Goal: Check status: Check status

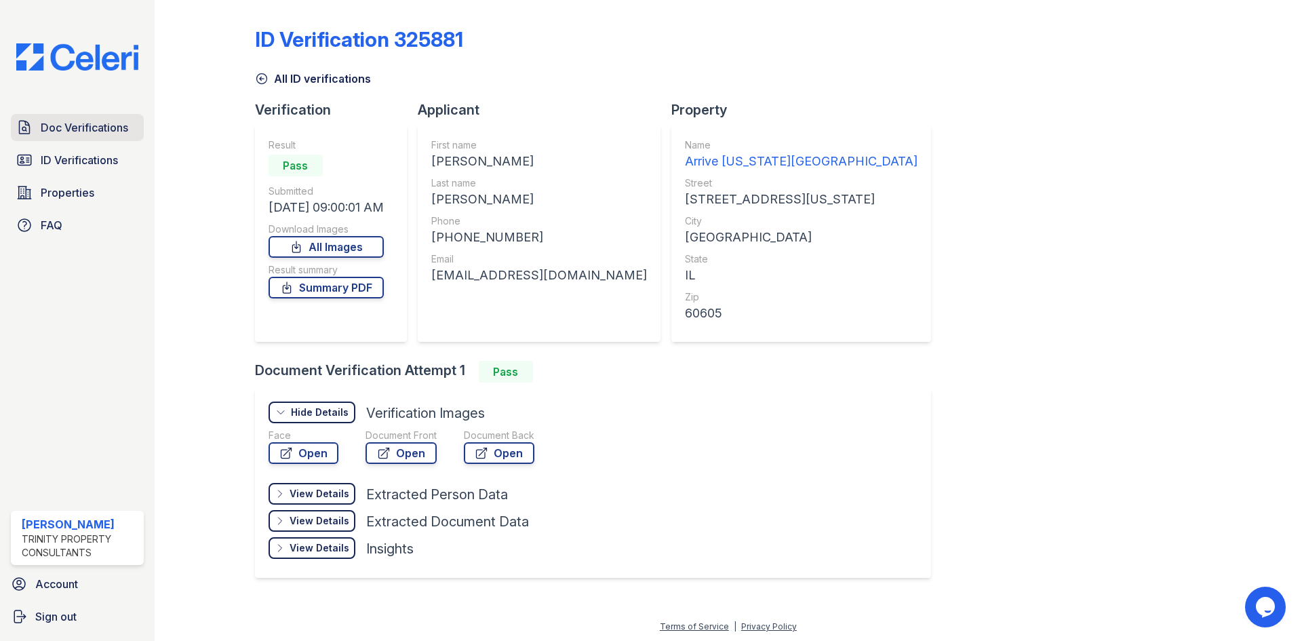
click at [101, 138] on link "Doc Verifications" at bounding box center [77, 127] width 133 height 27
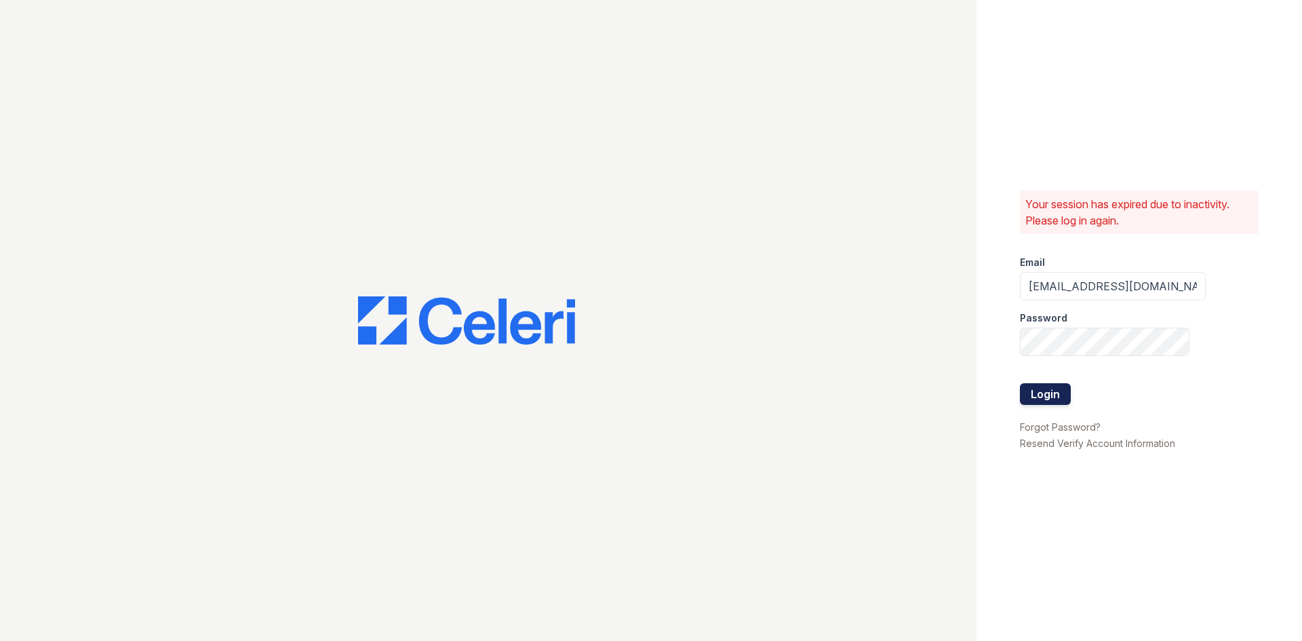
click at [1037, 391] on button "Login" at bounding box center [1045, 394] width 51 height 22
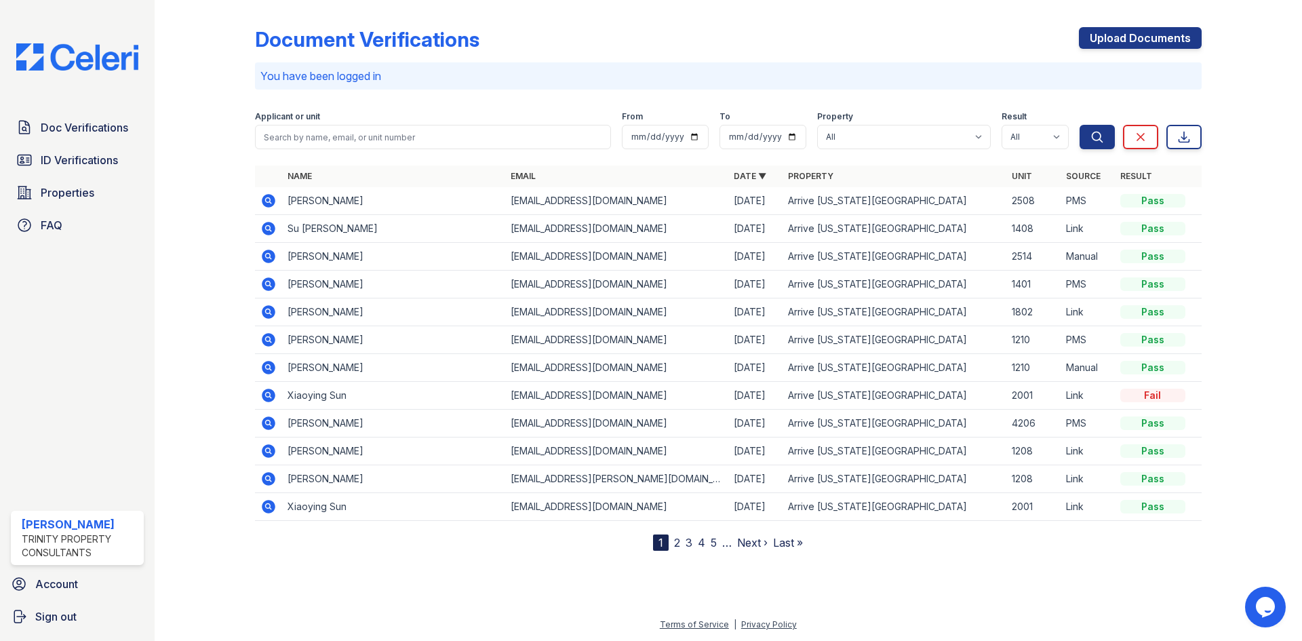
click at [270, 204] on icon at bounding box center [269, 201] width 14 height 14
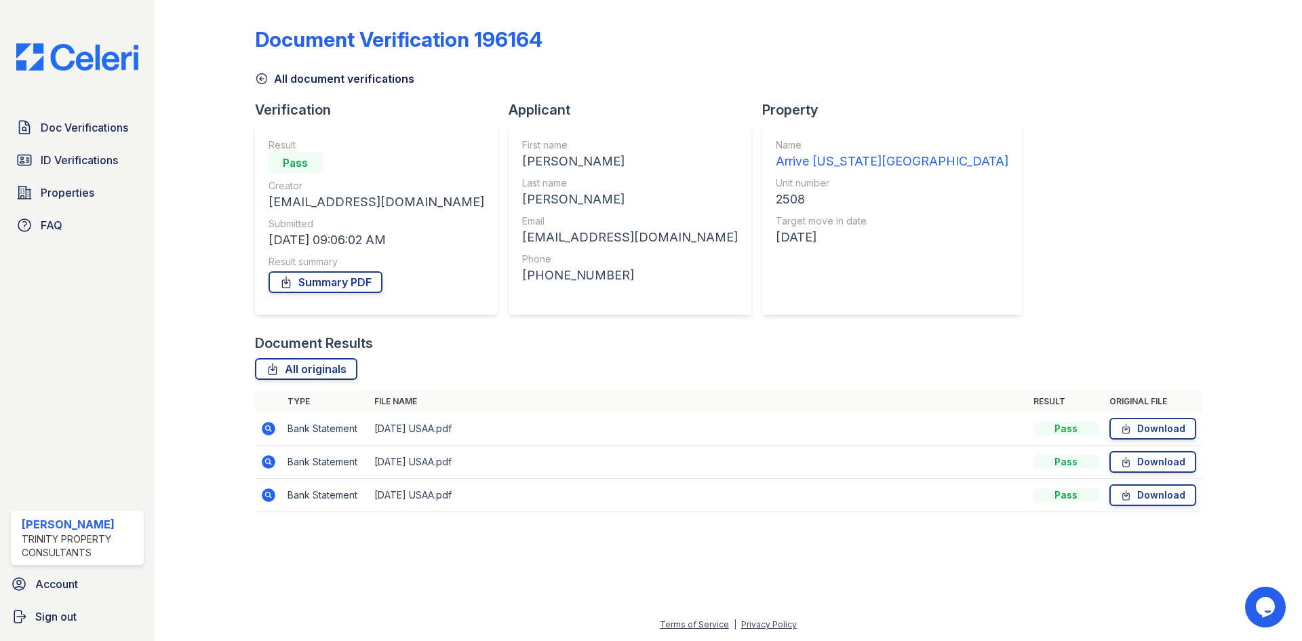
click at [269, 433] on icon at bounding box center [269, 429] width 14 height 14
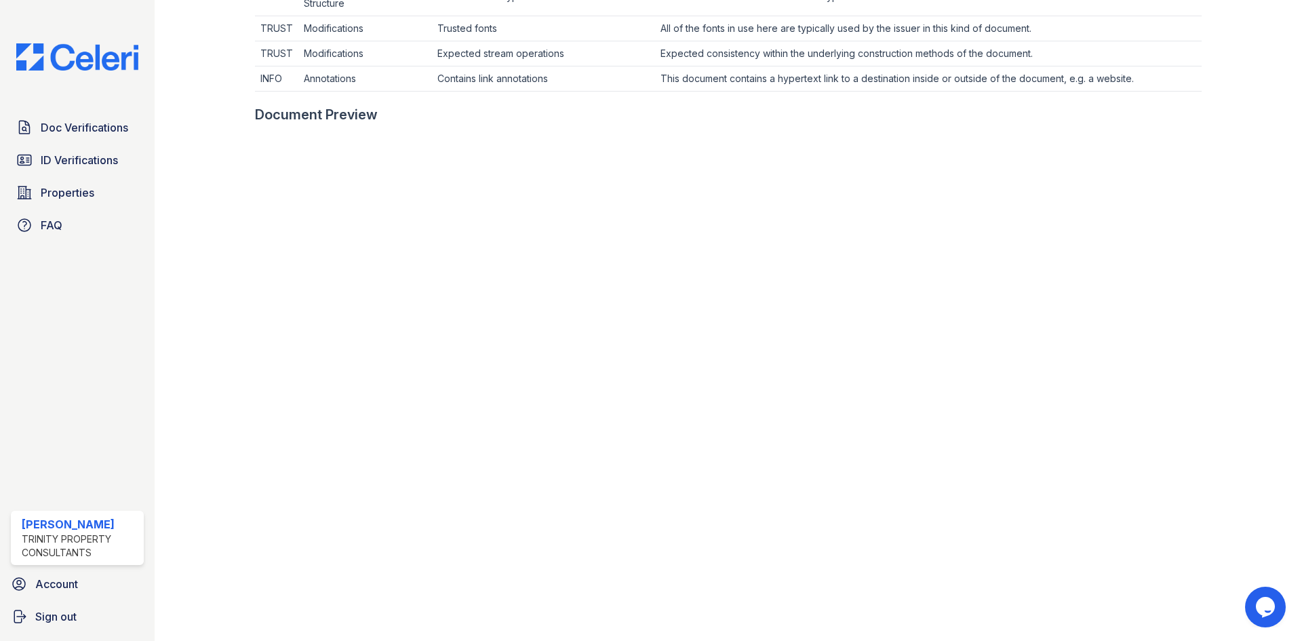
scroll to position [678, 0]
